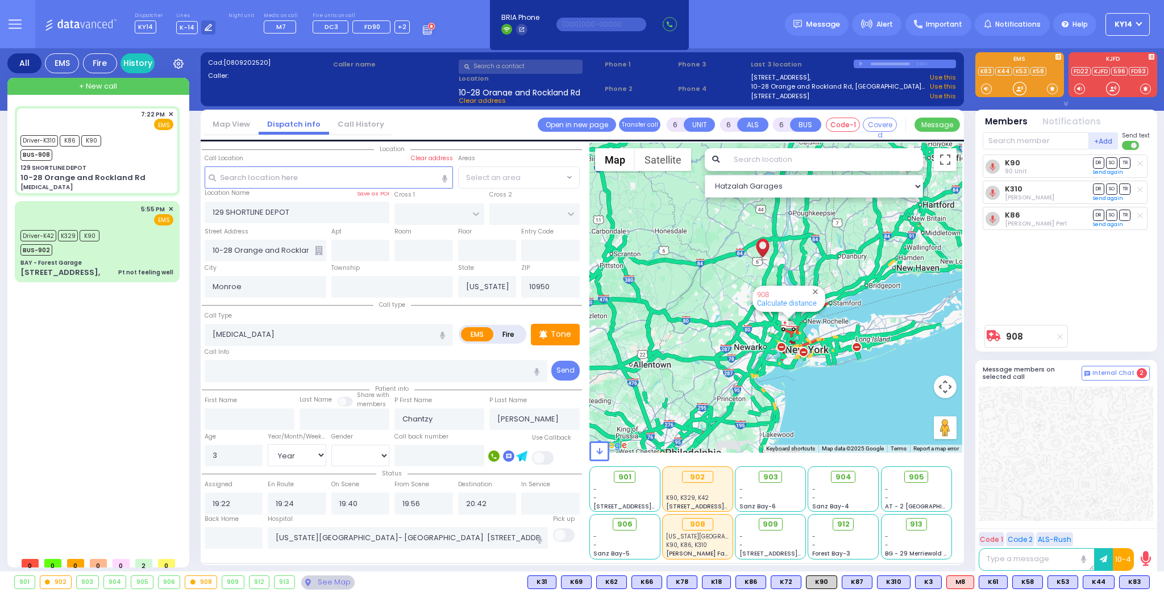
select select "Year"
select select "[DEMOGRAPHIC_DATA]"
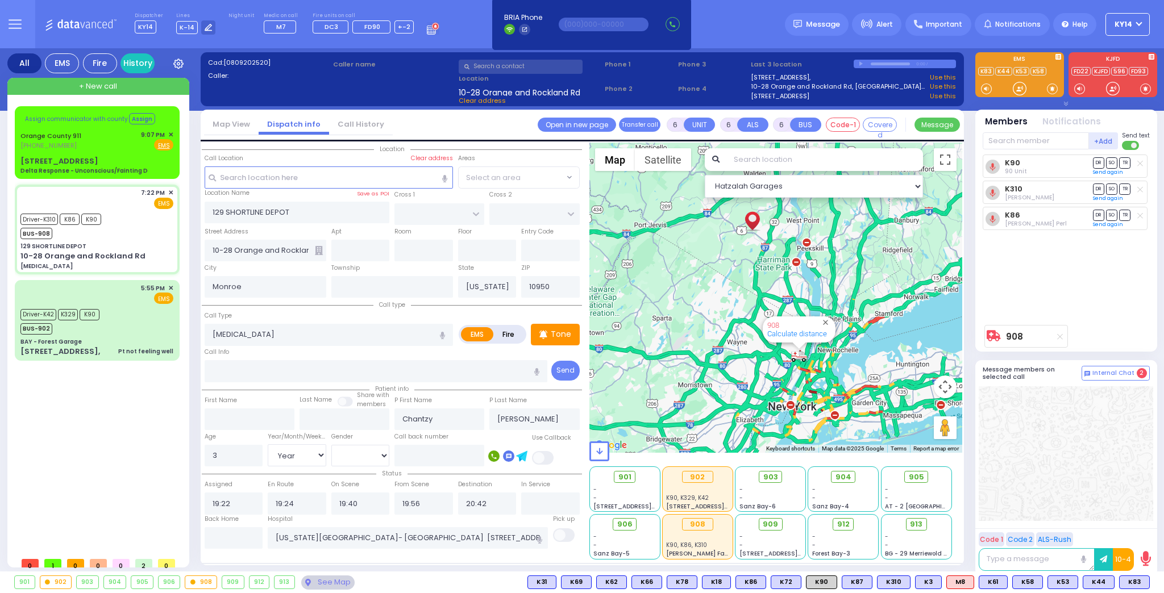
select select
radio input "true"
select select "Year"
select select "[DEMOGRAPHIC_DATA]"
select select "Hatzalah Garages"
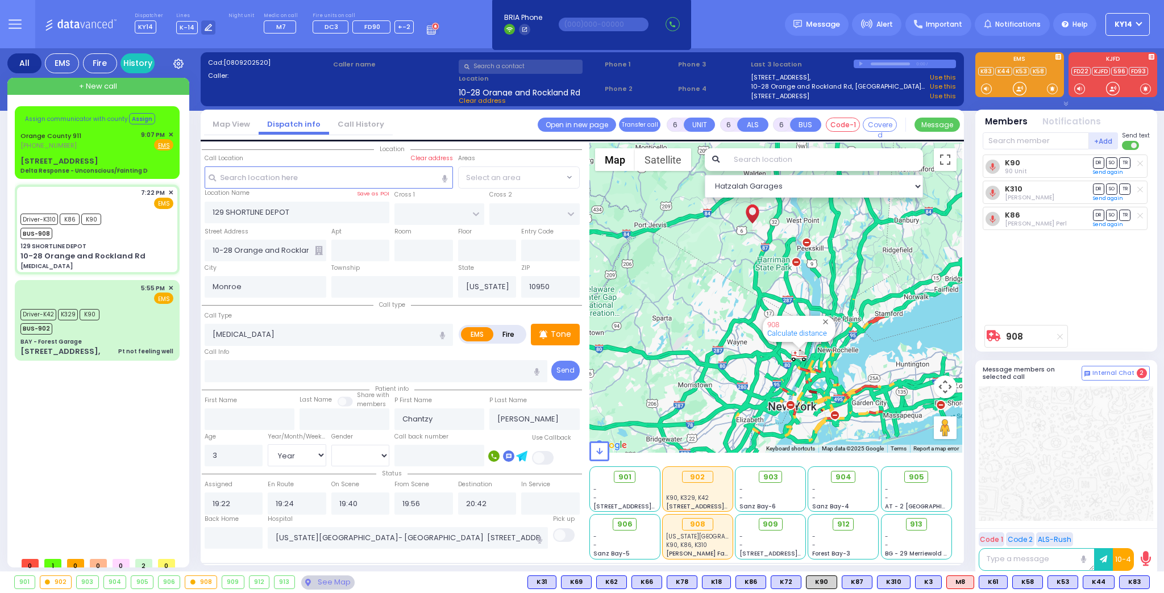
select select
radio input "true"
select select "Year"
select select "[DEMOGRAPHIC_DATA]"
select select "Hatzalah Garages"
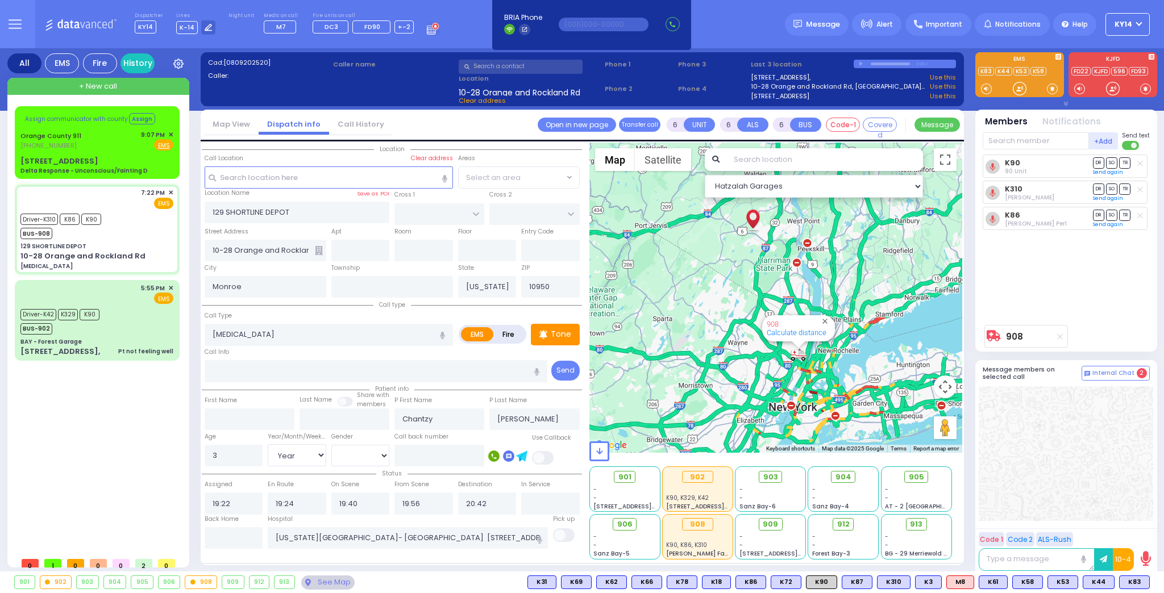
select select
radio input "true"
select select "Year"
select select "[DEMOGRAPHIC_DATA]"
select select "Hatzalah Garages"
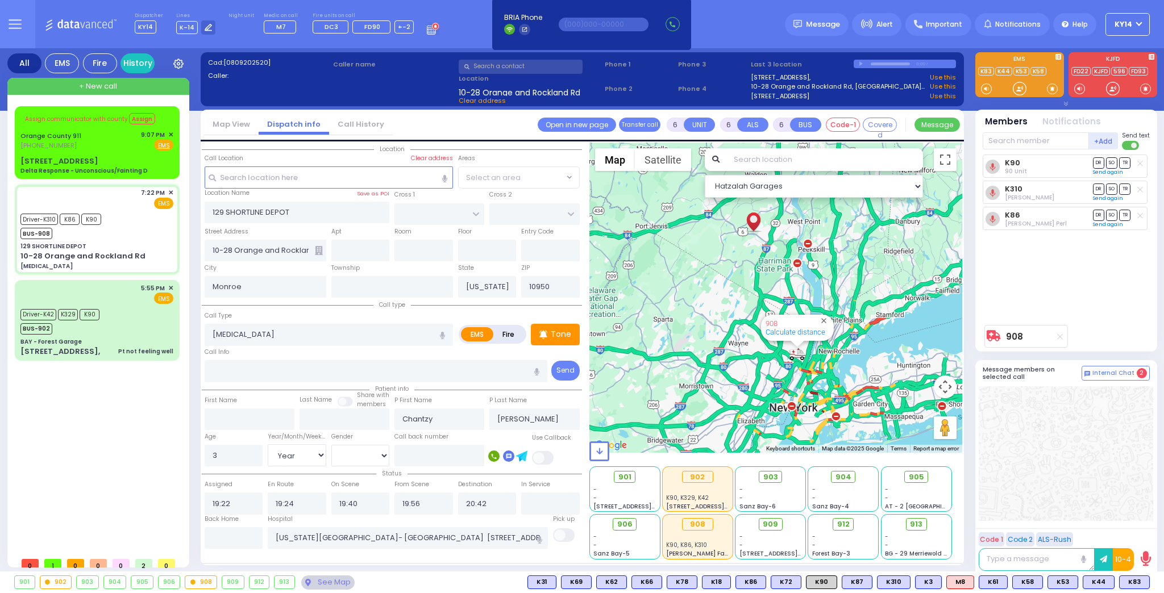
select select
radio input "true"
select select "Year"
select select "[DEMOGRAPHIC_DATA]"
type input "21:06"
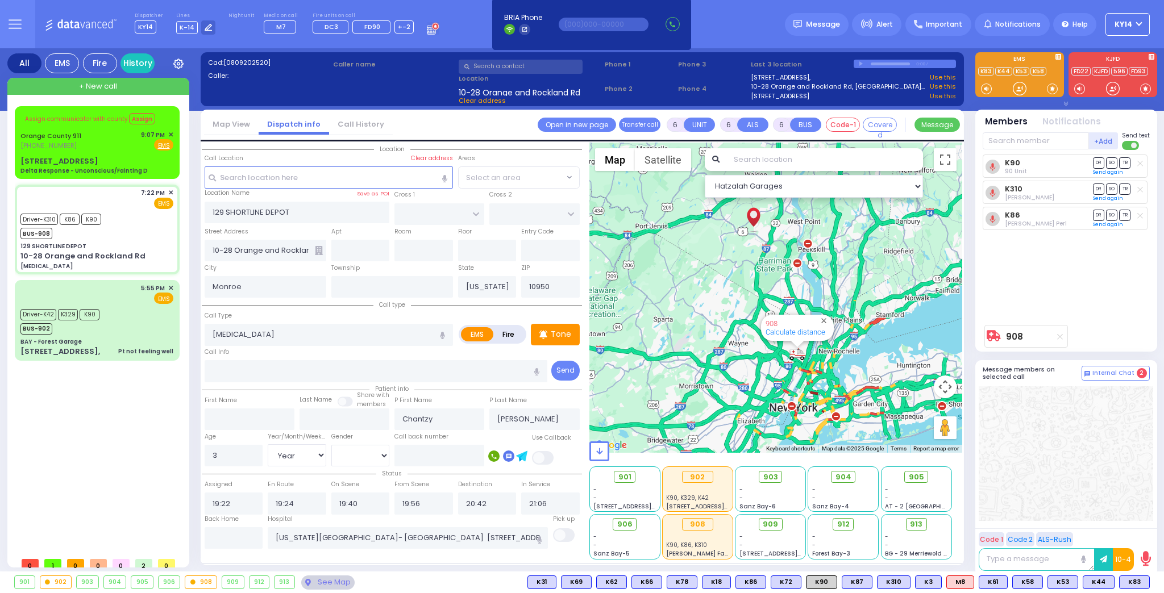
select select "Hatzalah Garages"
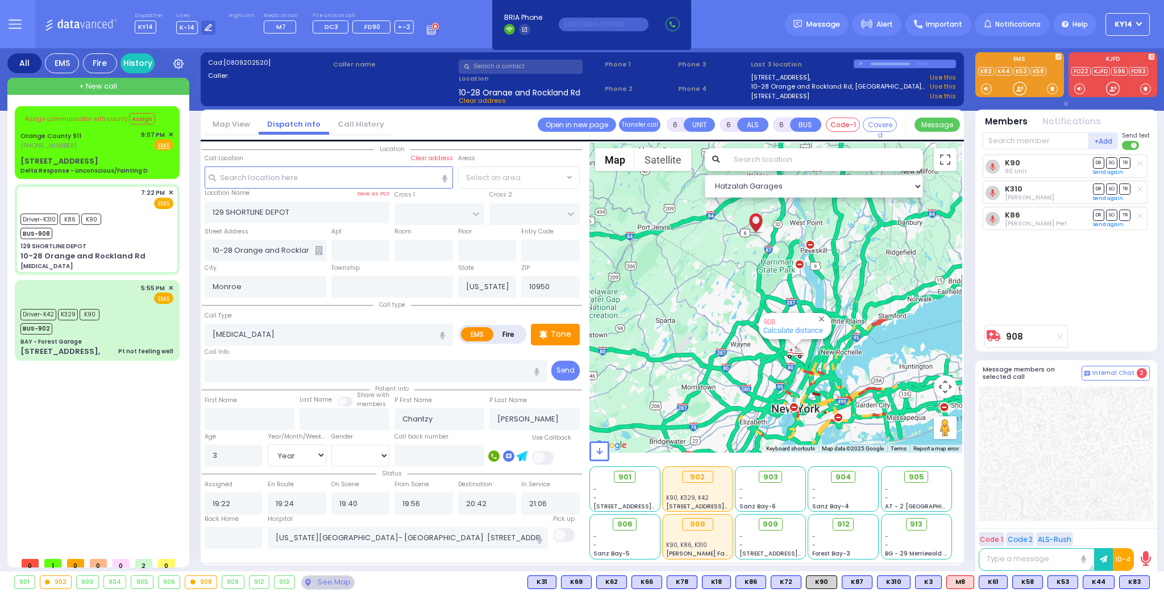
select select
radio input "true"
select select "Year"
select select "[DEMOGRAPHIC_DATA]"
select select "Hatzalah Garages"
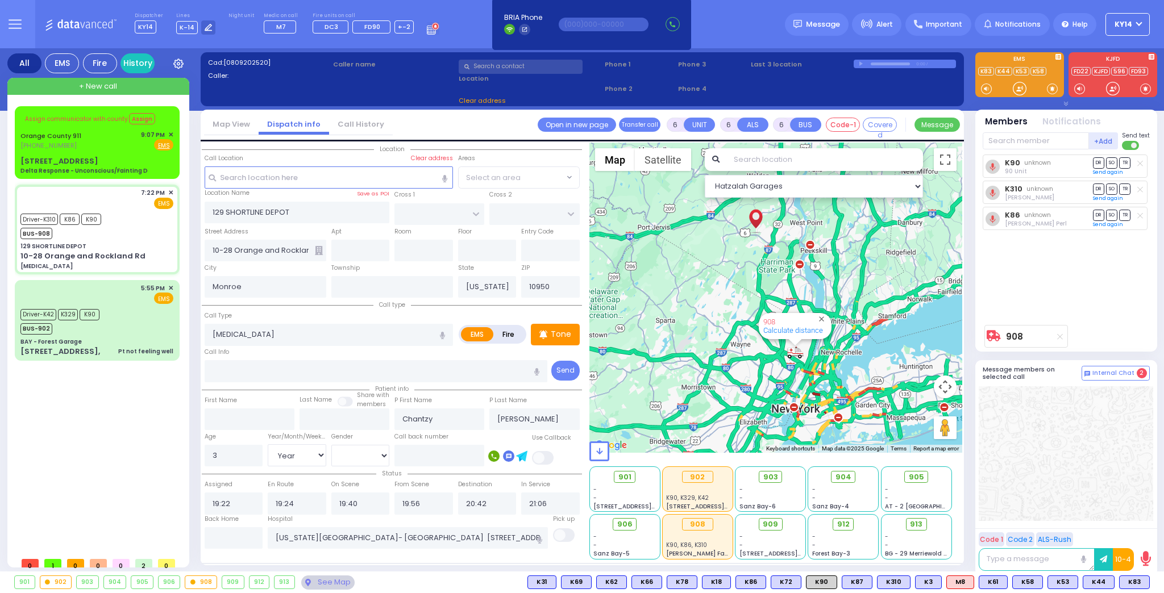
select select
radio input "true"
select select "Year"
select select "[DEMOGRAPHIC_DATA]"
select select "Hatzalah Garages"
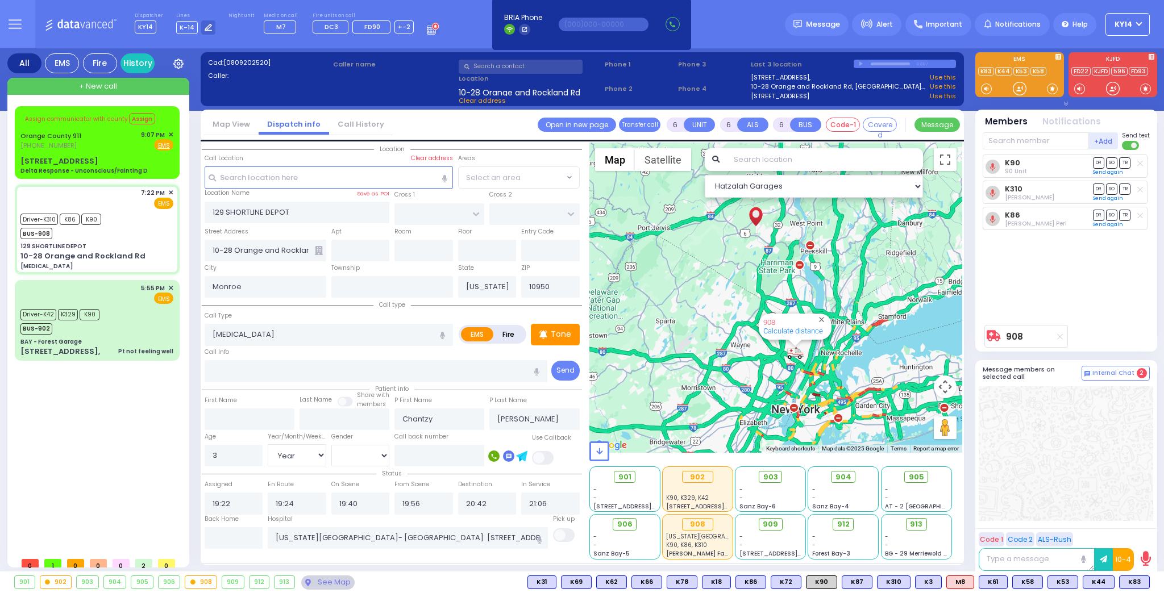
select select
radio input "true"
select select "Year"
select select "[DEMOGRAPHIC_DATA]"
select select "Hatzalah Garages"
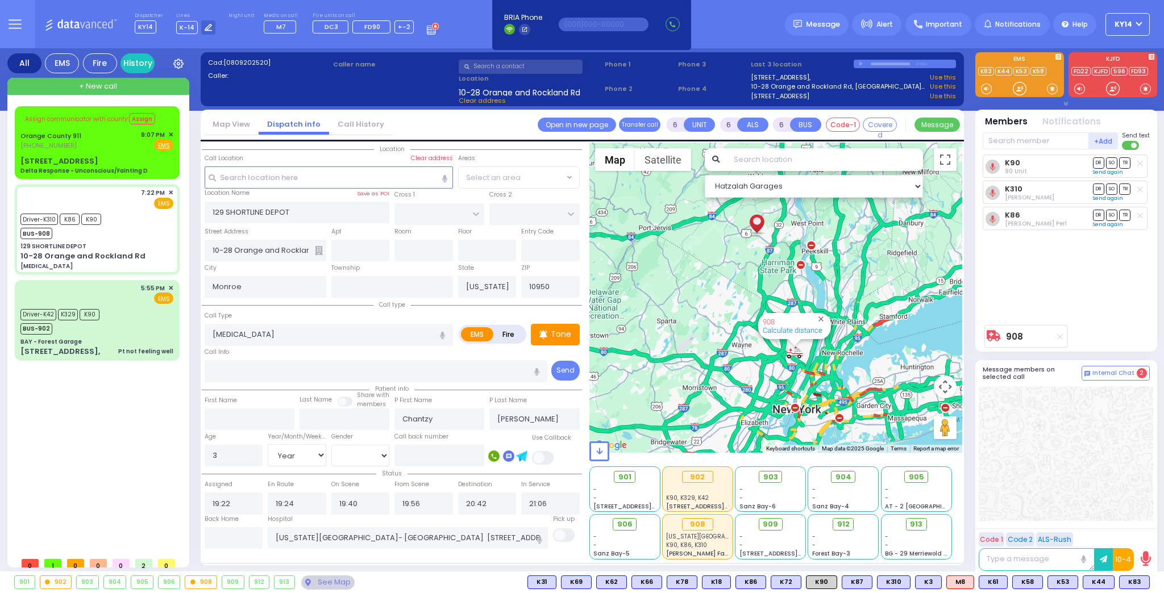
select select
radio input "true"
select select "Year"
select select "[DEMOGRAPHIC_DATA]"
select select "Hatzalah Garages"
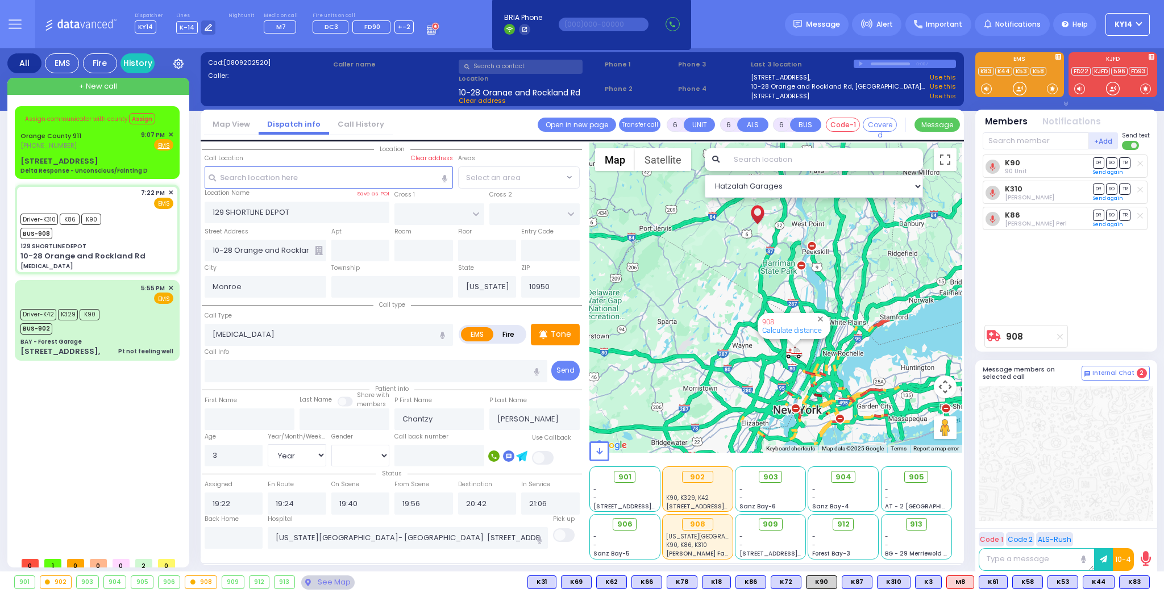
select select
radio input "true"
select select "Year"
select select "[DEMOGRAPHIC_DATA]"
select select "Hatzalah Garages"
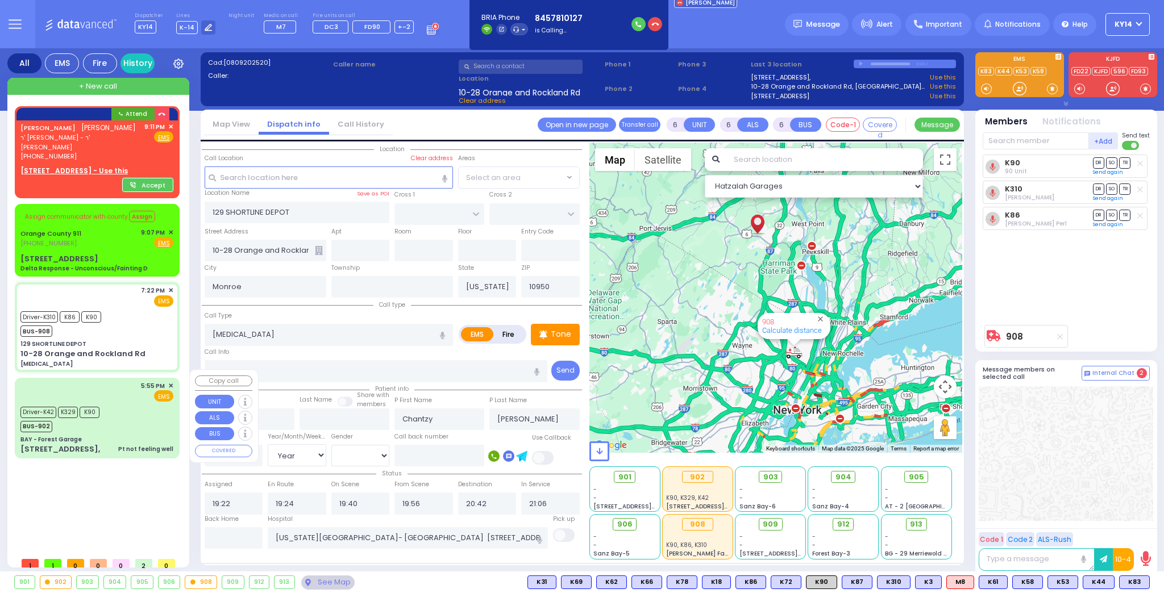
select select
radio input "true"
select select "Year"
select select "[DEMOGRAPHIC_DATA]"
select select "Hatzalah Garages"
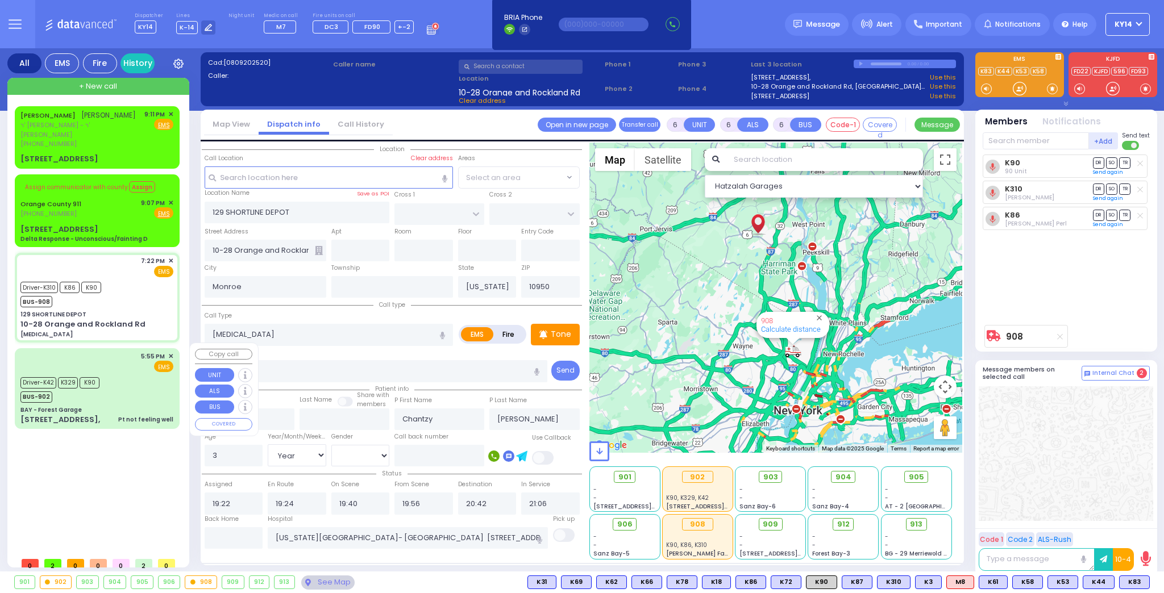
select select
radio input "true"
select select "Year"
select select "[DEMOGRAPHIC_DATA]"
select select "Hatzalah Garages"
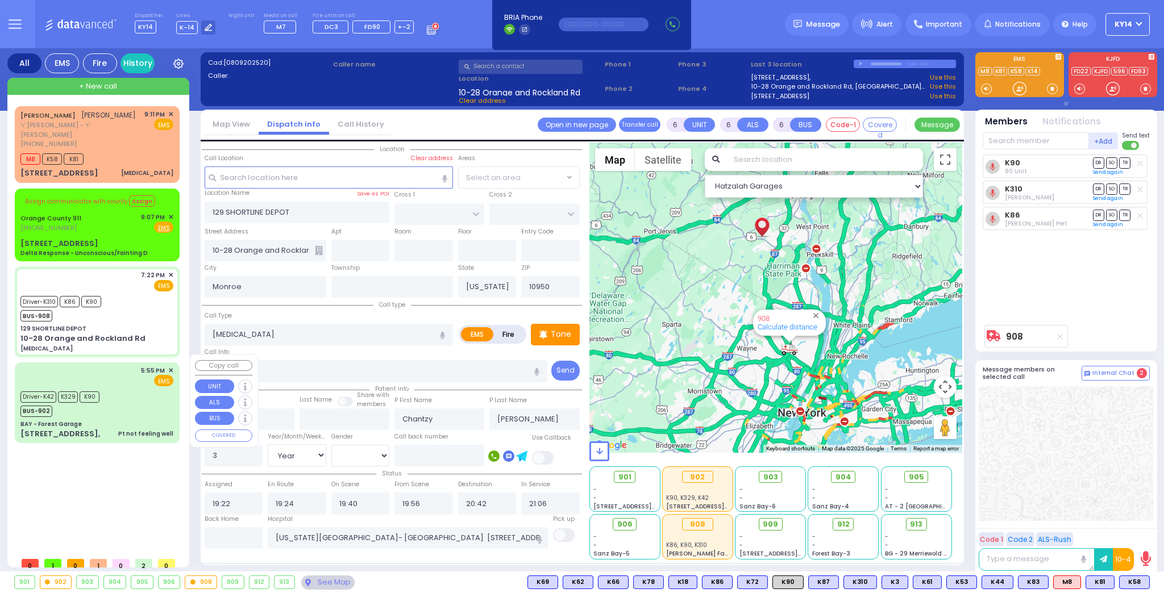
select select
radio input "true"
select select "Year"
select select "[DEMOGRAPHIC_DATA]"
select select "Hatzalah Garages"
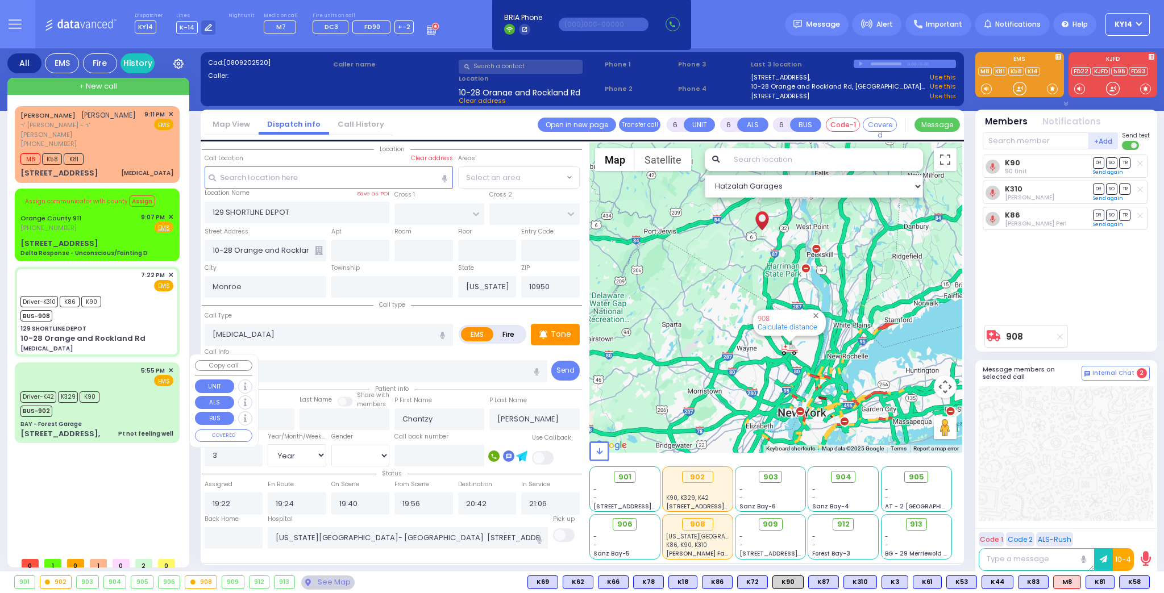
select select
radio input "true"
select select "Year"
select select "[DEMOGRAPHIC_DATA]"
select select "Hatzalah Garages"
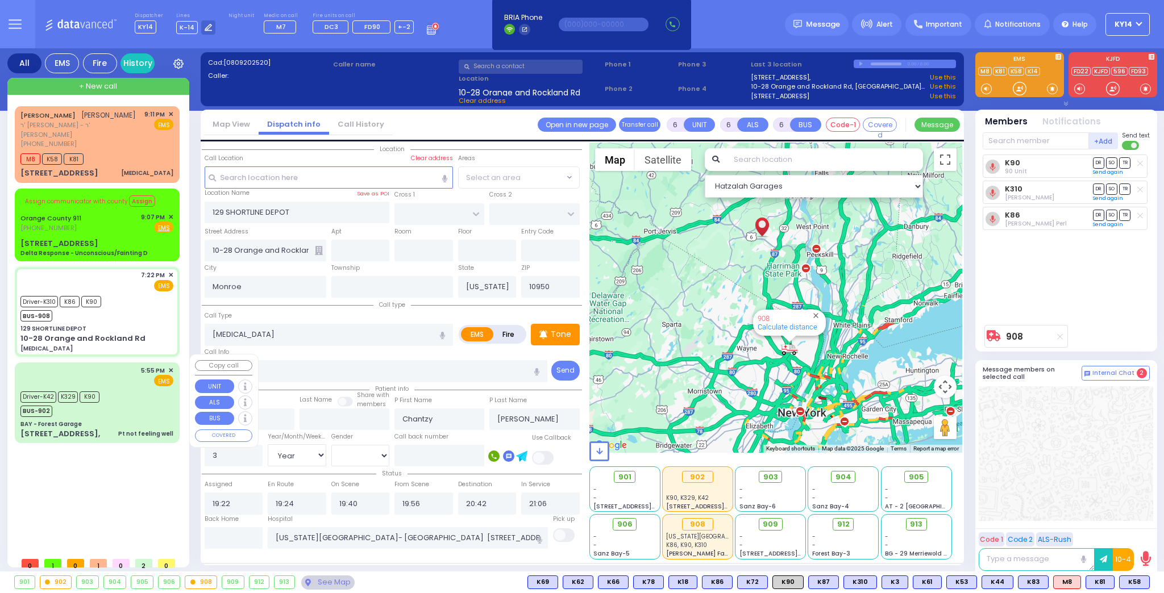
select select
radio input "true"
select select "Year"
select select "[DEMOGRAPHIC_DATA]"
select select "Hatzalah Garages"
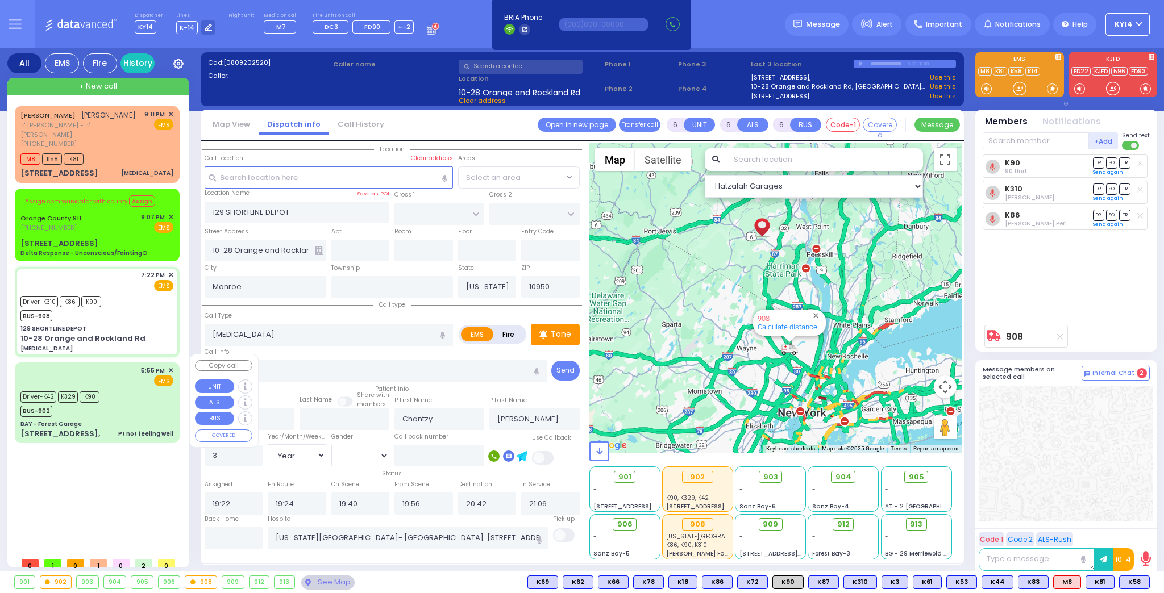
select select
radio input "true"
select select "Year"
select select "[DEMOGRAPHIC_DATA]"
select select "Hatzalah Garages"
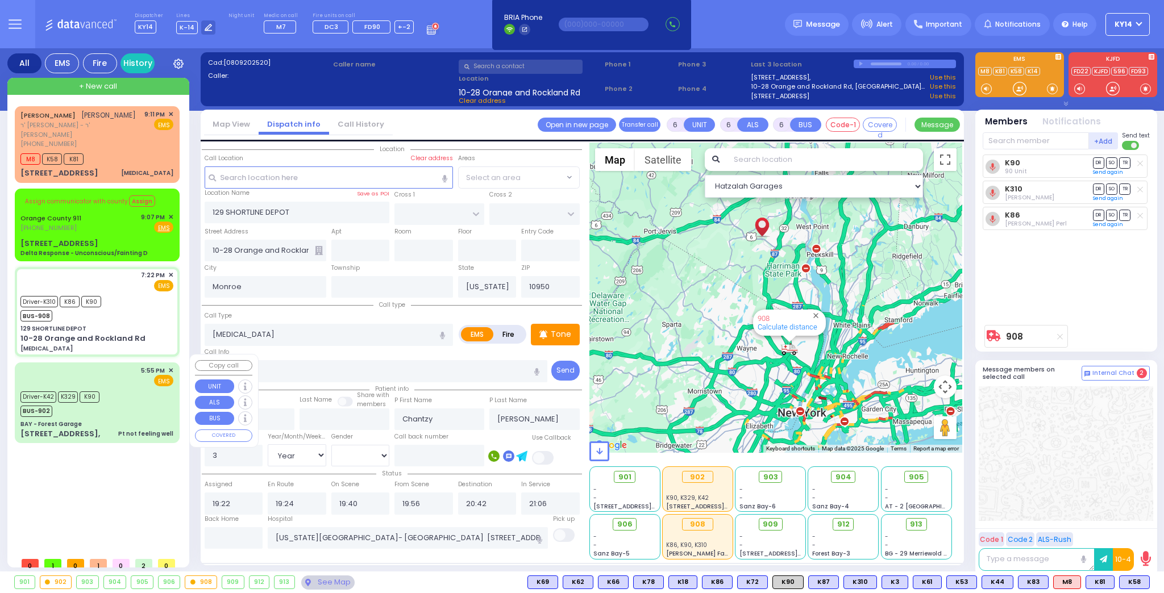
select select
radio input "true"
select select "Year"
select select "[DEMOGRAPHIC_DATA]"
select select "Hatzalah Garages"
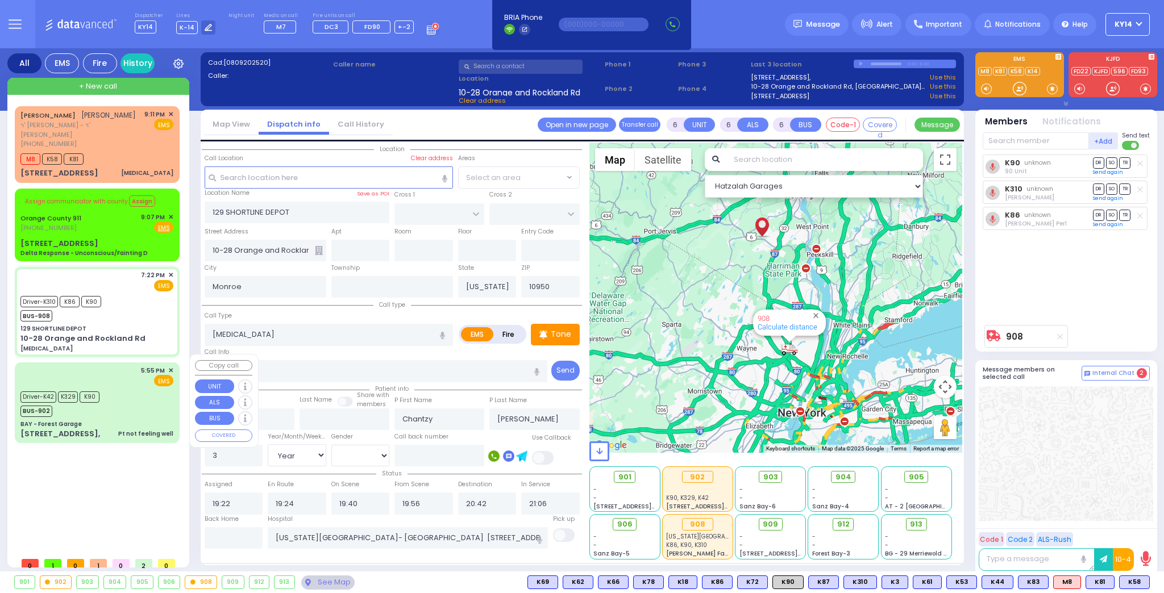
select select
radio input "true"
select select "Year"
select select "[DEMOGRAPHIC_DATA]"
select select "Hatzalah Garages"
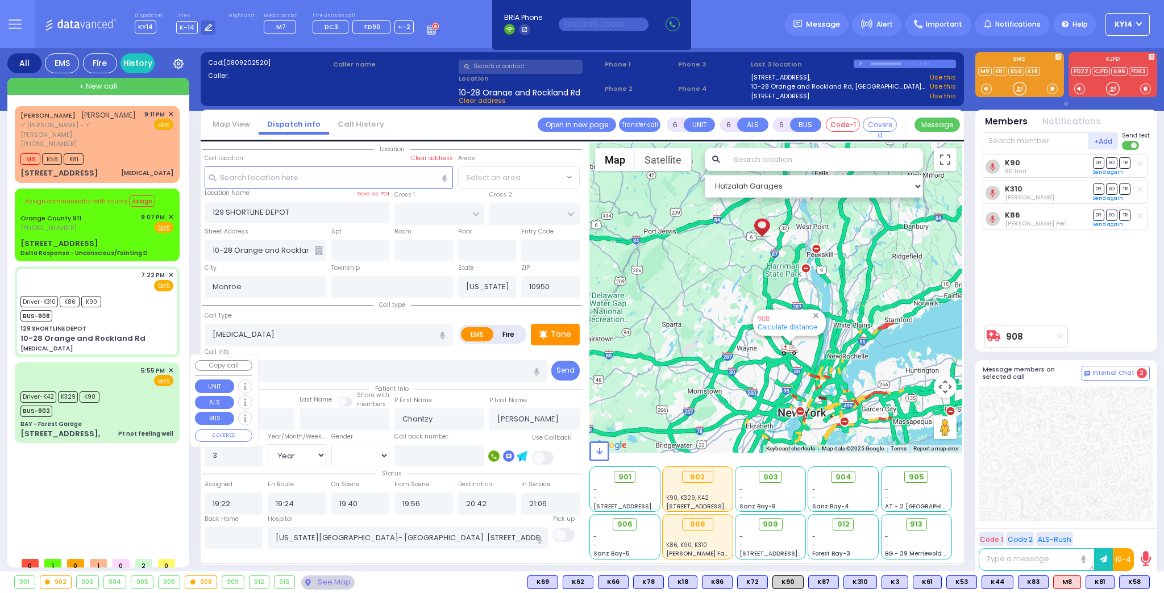
select select
radio input "true"
select select "Year"
select select "[DEMOGRAPHIC_DATA]"
select select "Hatzalah Garages"
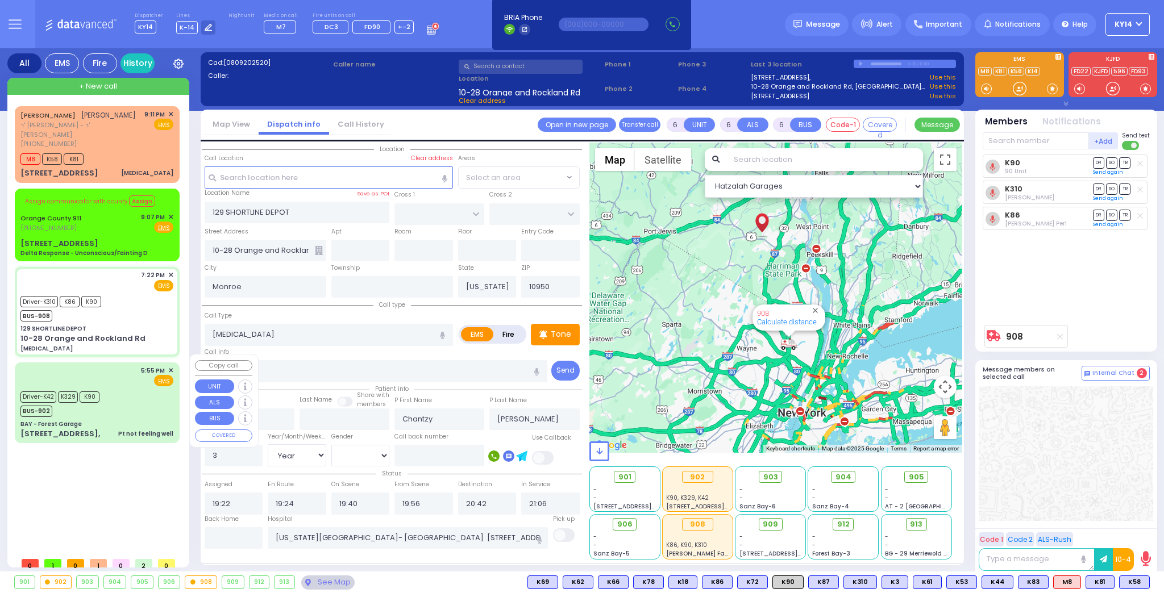
select select
radio input "true"
select select "Year"
select select "[DEMOGRAPHIC_DATA]"
select select "Hatzalah Garages"
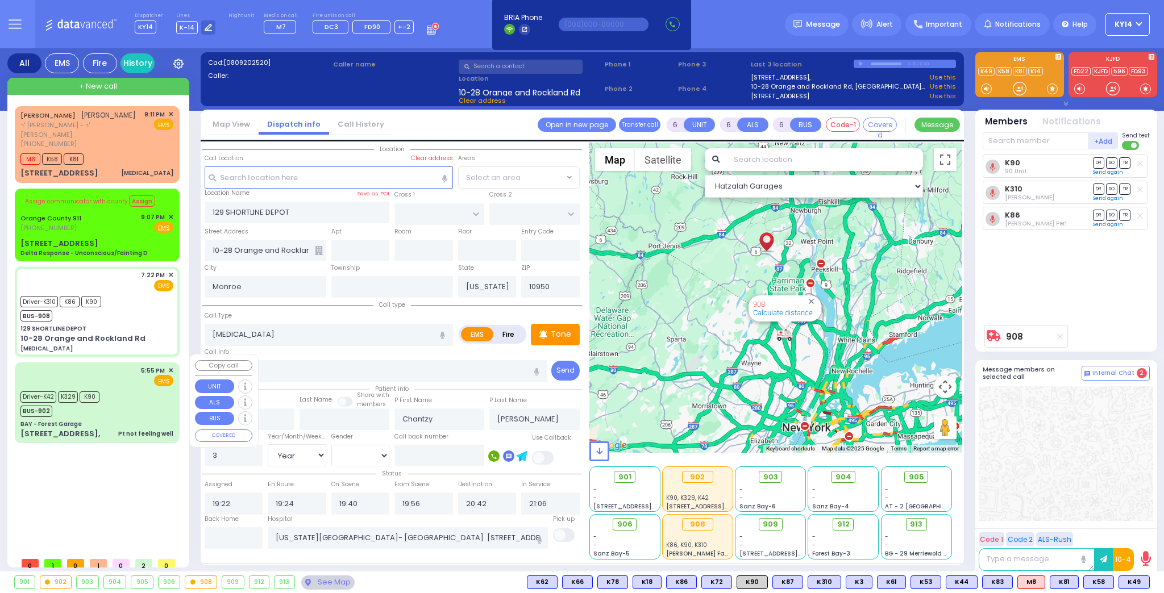
select select
radio input "true"
select select "Year"
select select "[DEMOGRAPHIC_DATA]"
select select "Hatzalah Garages"
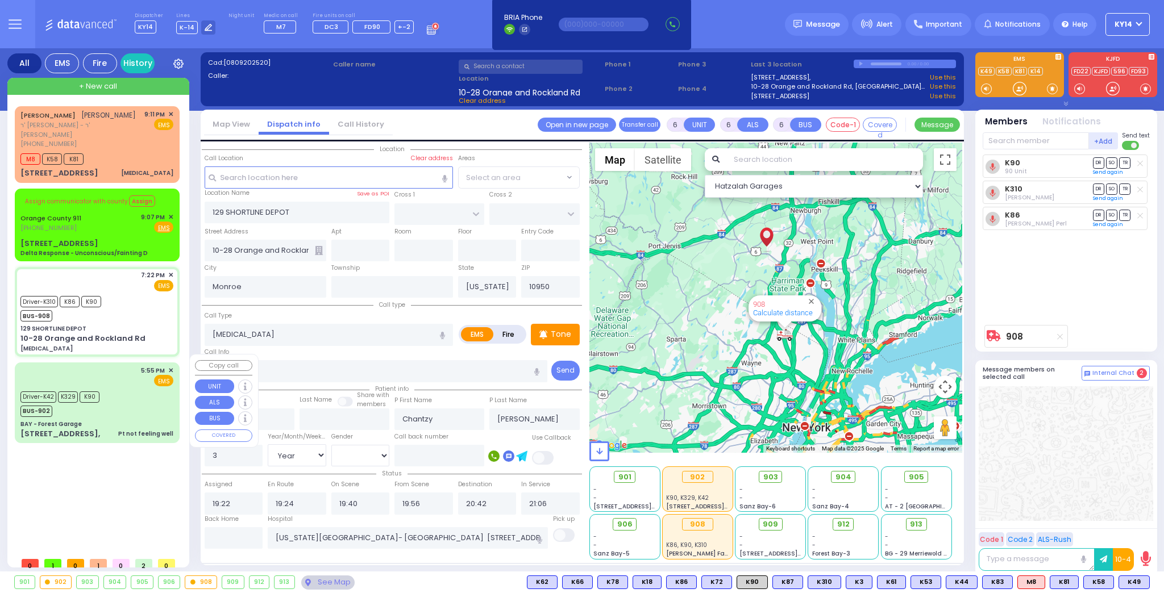
select select
radio input "true"
select select "Year"
select select "[DEMOGRAPHIC_DATA]"
select select "Hatzalah Garages"
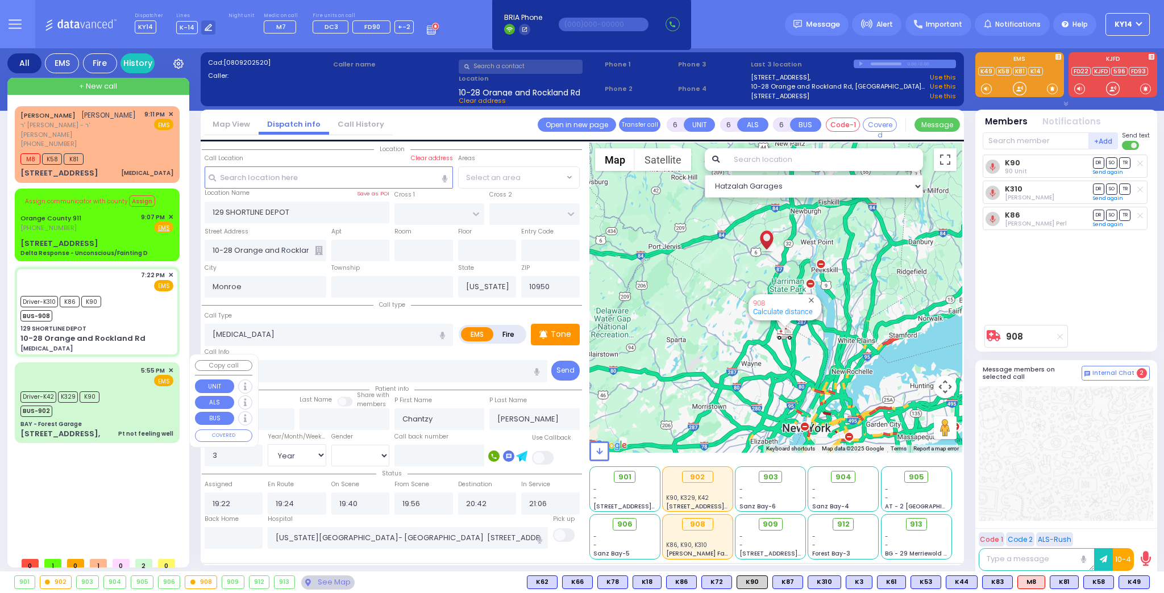
select select
radio input "true"
select select "Year"
select select "[DEMOGRAPHIC_DATA]"
select select "Hatzalah Garages"
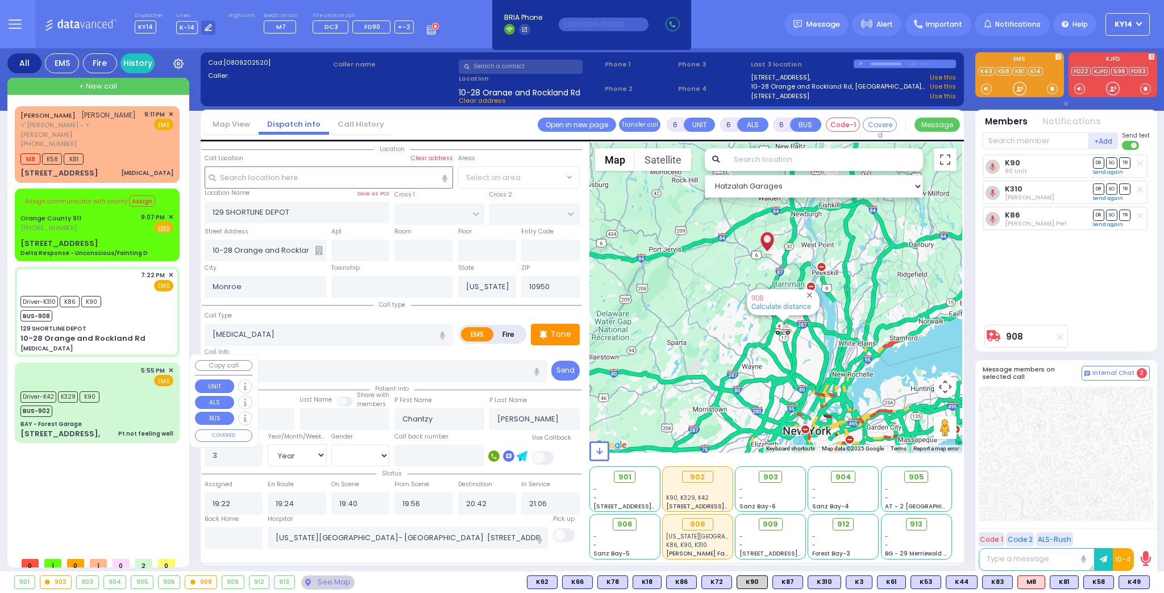
select select
radio input "true"
select select "Year"
select select "[DEMOGRAPHIC_DATA]"
select select "Hatzalah Garages"
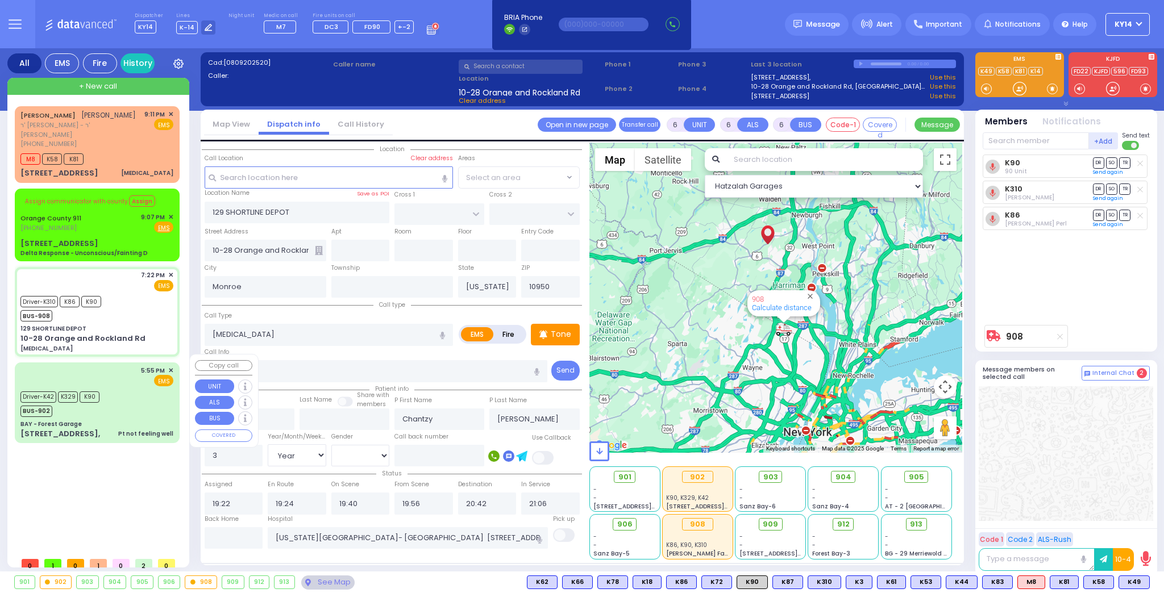
select select
radio input "true"
select select "Year"
select select "[DEMOGRAPHIC_DATA]"
select select "Hatzalah Garages"
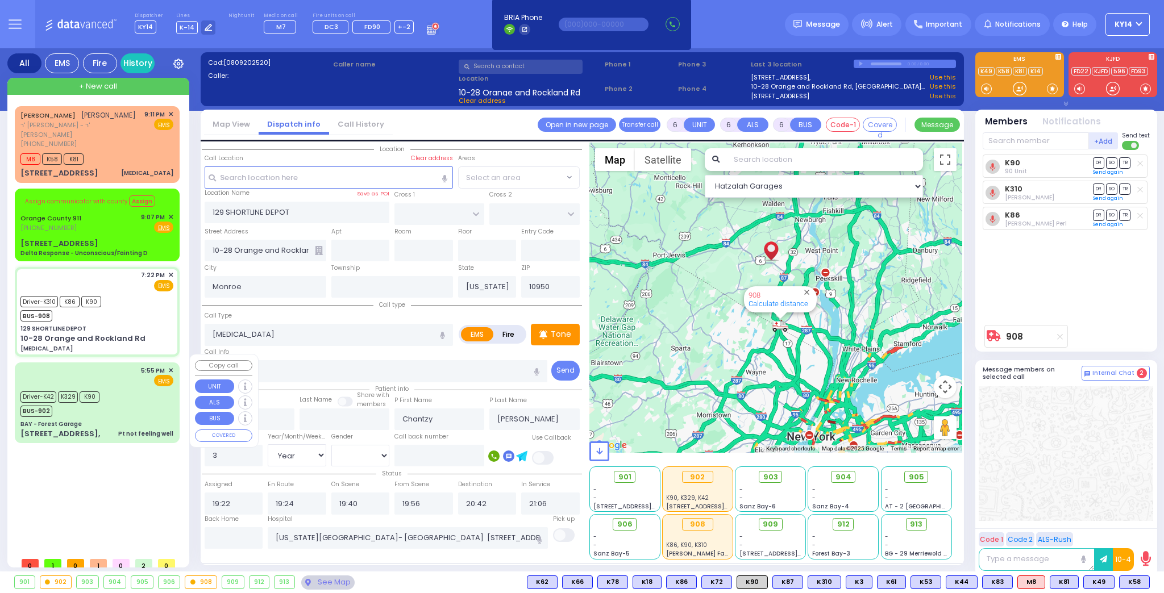
select select
radio input "true"
select select "Year"
select select "[DEMOGRAPHIC_DATA]"
select select "Hatzalah Garages"
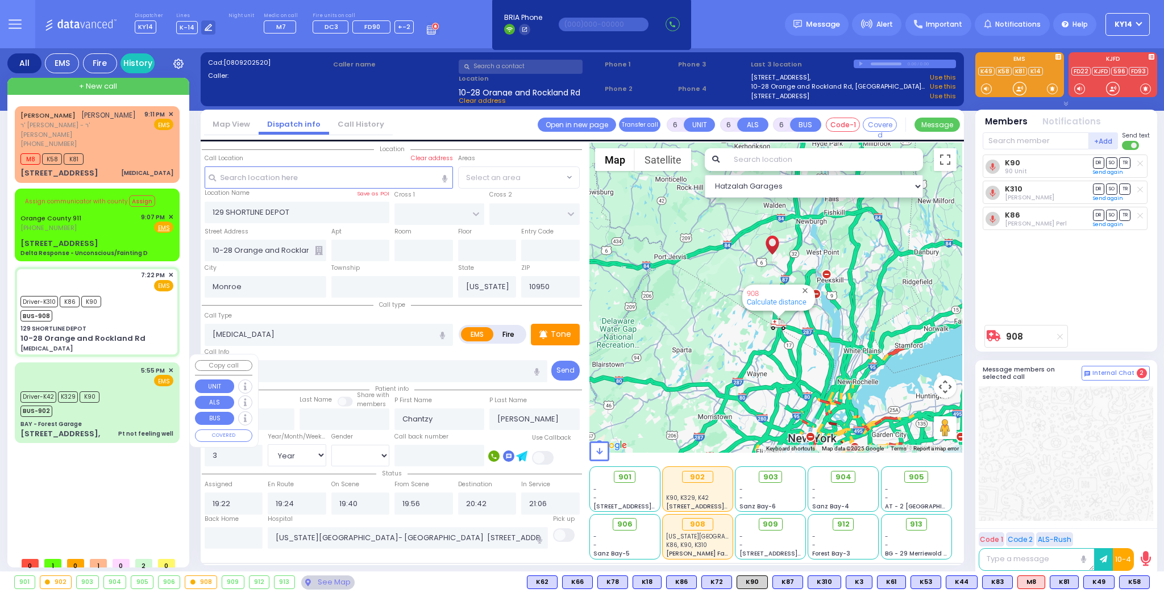
select select
radio input "true"
select select "Year"
select select "[DEMOGRAPHIC_DATA]"
select select "Hatzalah Garages"
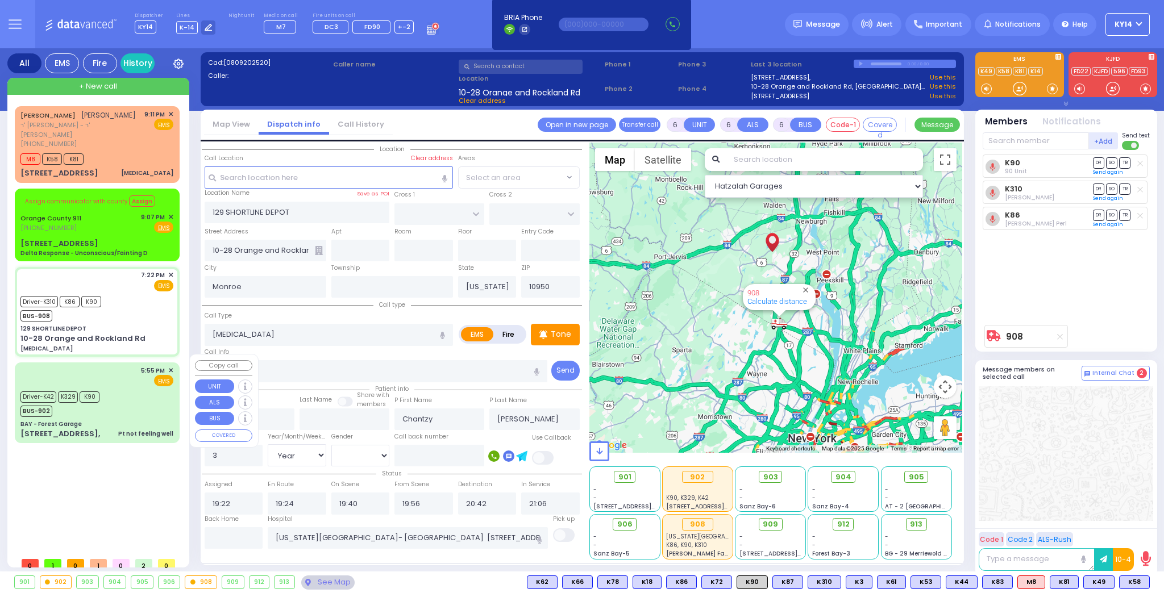
select select
radio input "true"
select select "Year"
select select "[DEMOGRAPHIC_DATA]"
select select "Hatzalah Garages"
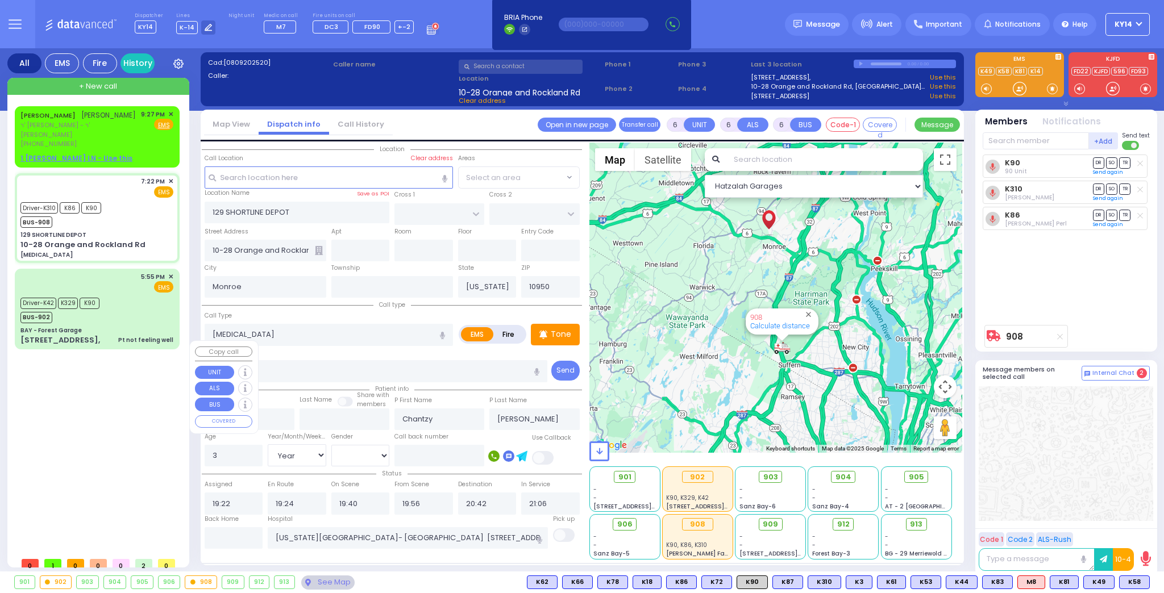
select select
radio input "true"
select select "Year"
select select "[DEMOGRAPHIC_DATA]"
select select "Hatzalah Garages"
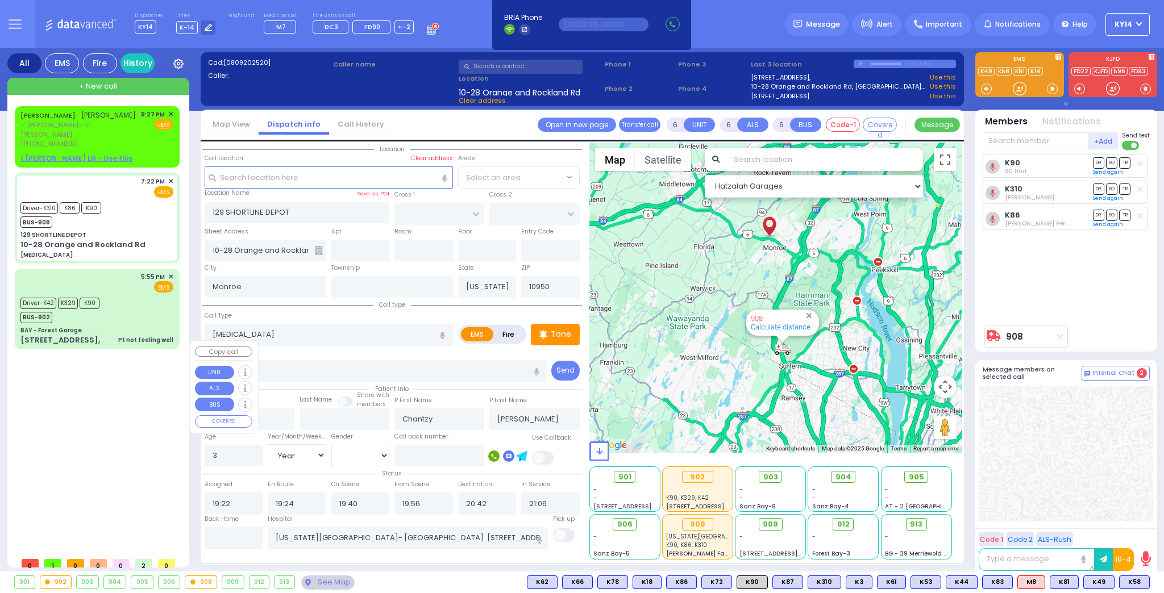
select select
radio input "true"
select select "Year"
select select "[DEMOGRAPHIC_DATA]"
select select "Hatzalah Garages"
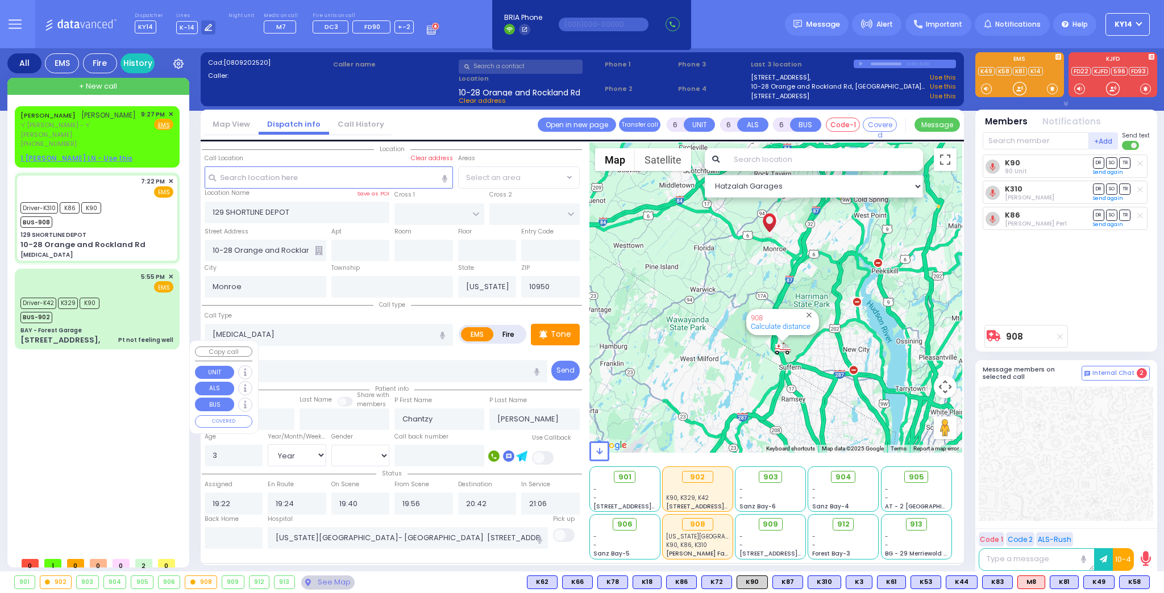
select select
radio input "true"
select select "Year"
select select "[DEMOGRAPHIC_DATA]"
select select "Hatzalah Garages"
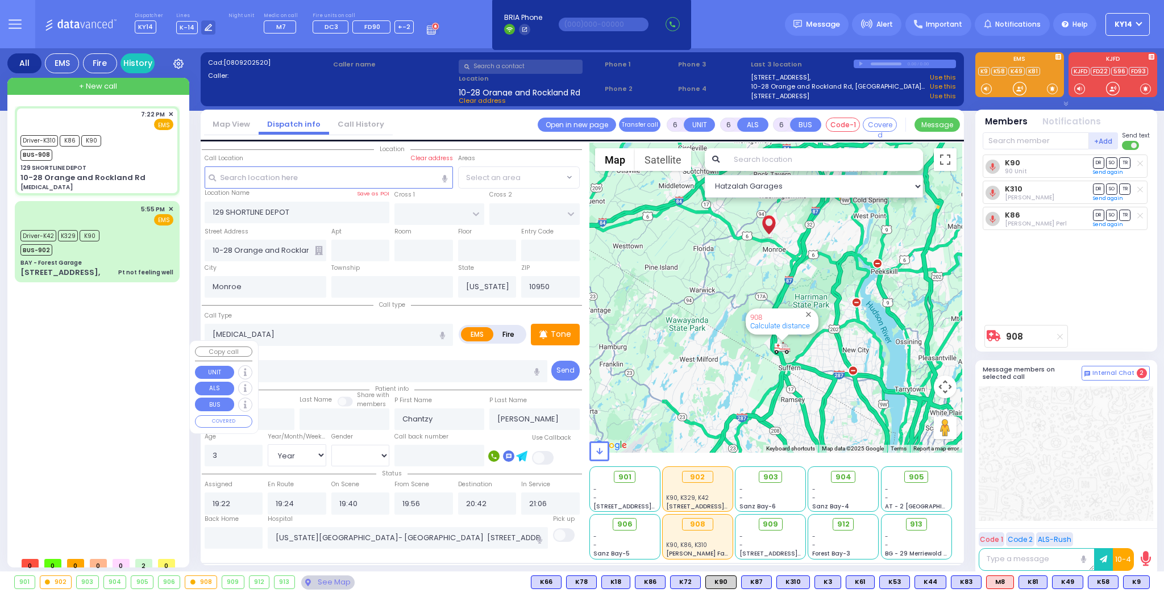
select select
radio input "true"
select select "Year"
select select "[DEMOGRAPHIC_DATA]"
select select "Hatzalah Garages"
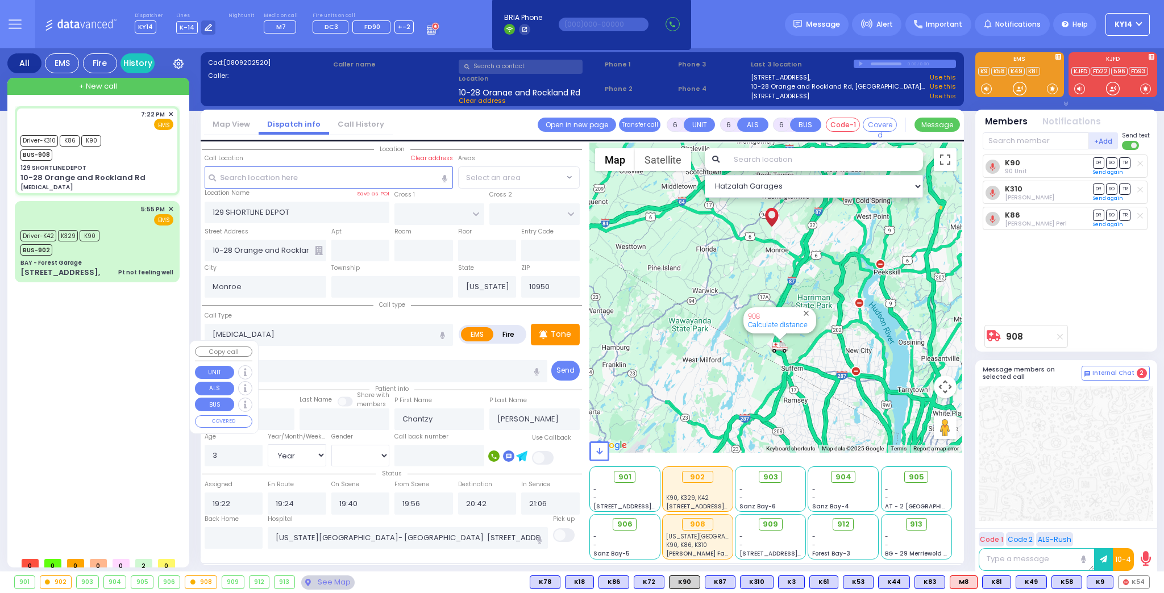
select select
radio input "true"
select select "Year"
select select "[DEMOGRAPHIC_DATA]"
select select "Hatzalah Garages"
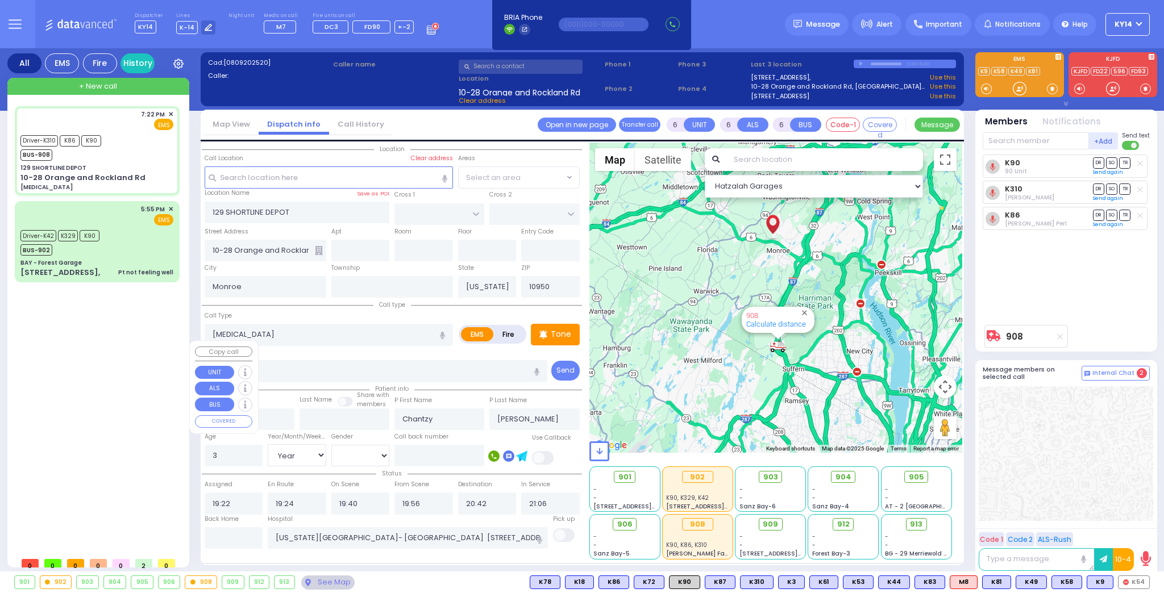
select select
radio input "true"
select select "Year"
select select "[DEMOGRAPHIC_DATA]"
select select "Hatzalah Garages"
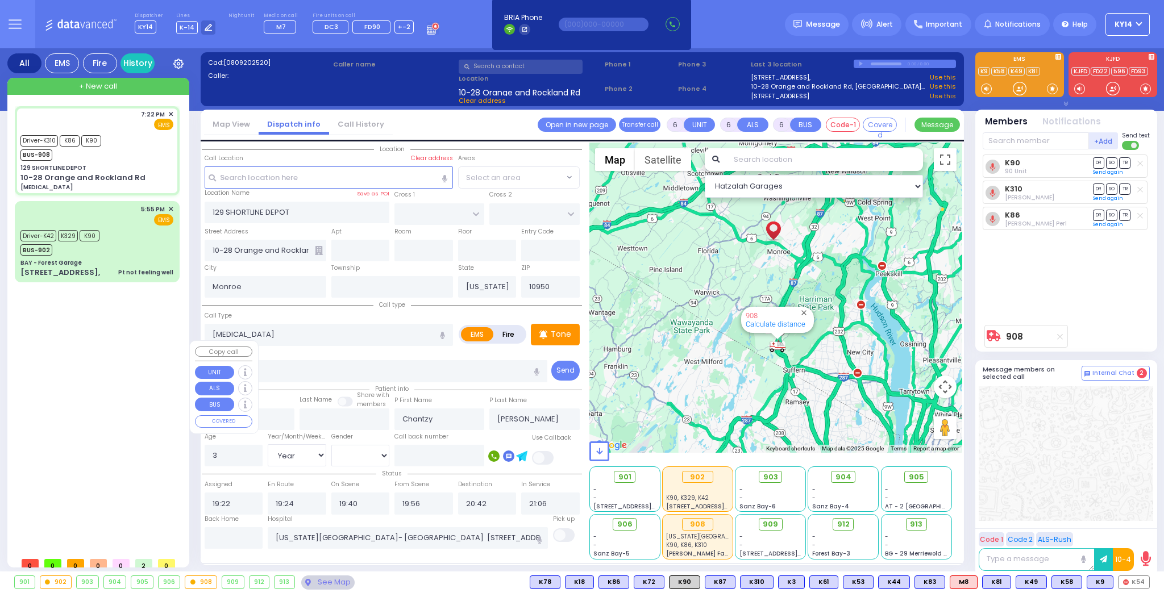
select select
radio input "true"
select select "Year"
select select "[DEMOGRAPHIC_DATA]"
select select "Hatzalah Garages"
